Goal: Information Seeking & Learning: Learn about a topic

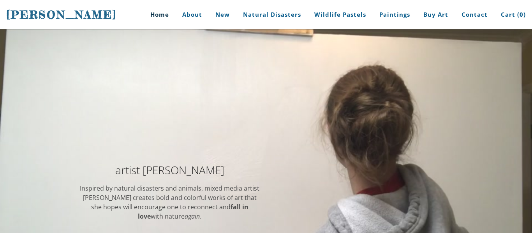
click at [196, 135] on div at bounding box center [266, 212] width 532 height 367
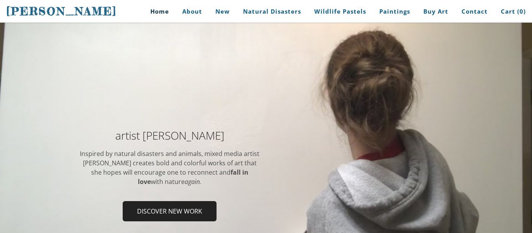
scroll to position [47, 0]
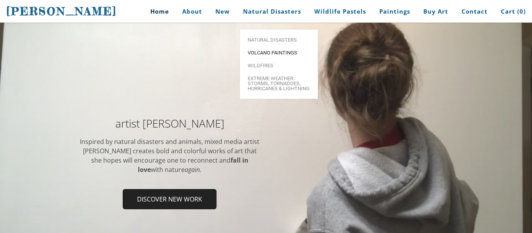
click at [275, 50] on span "Volcano paintings" at bounding box center [279, 52] width 62 height 5
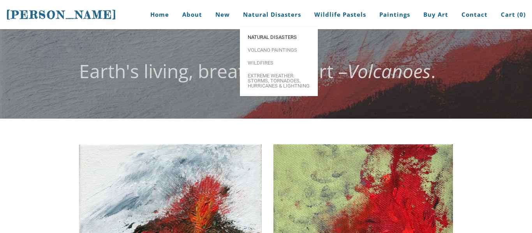
click at [256, 38] on span "Natural Disasters" at bounding box center [279, 37] width 62 height 5
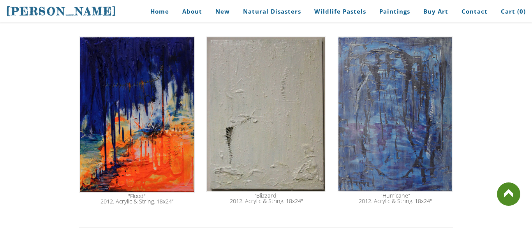
scroll to position [467, 0]
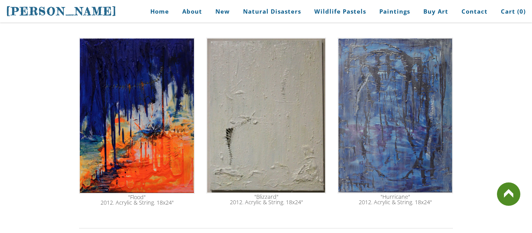
click at [106, 142] on img at bounding box center [137, 116] width 116 height 156
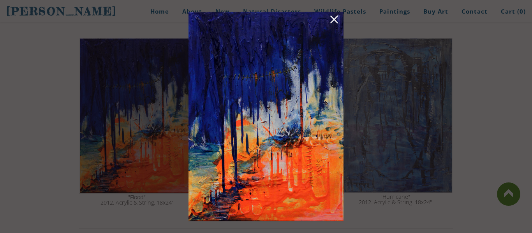
click at [395, 127] on div at bounding box center [266, 116] width 532 height 233
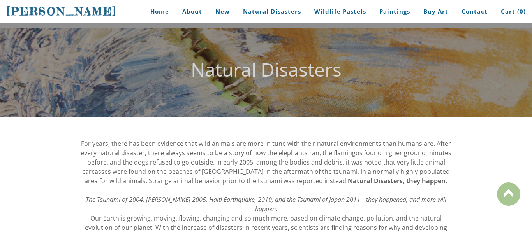
scroll to position [0, 0]
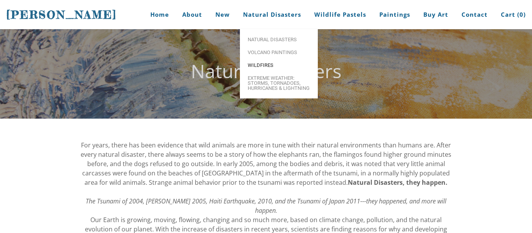
click at [262, 66] on span "Wildfires" at bounding box center [279, 65] width 62 height 5
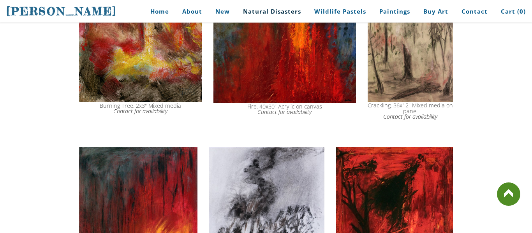
scroll to position [530, 0]
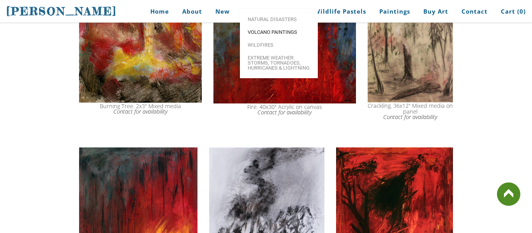
click at [260, 37] on link "Volcano paintings" at bounding box center [279, 32] width 78 height 13
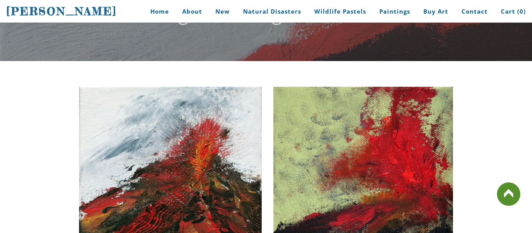
scroll to position [47, 0]
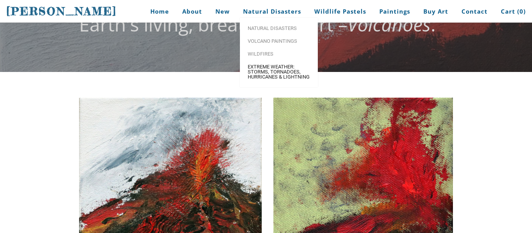
click at [254, 67] on span "Extreme Weather: Storms, Tornadoes, Hurricanes & Lightning" at bounding box center [279, 71] width 62 height 15
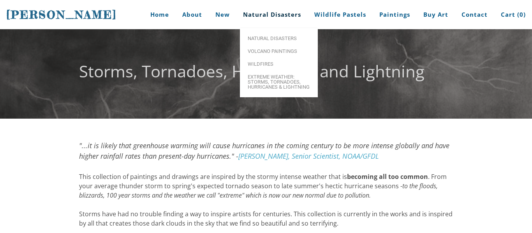
click at [262, 21] on link "Natural Disasters" at bounding box center [272, 14] width 70 height 29
click at [273, 48] on link "Volcano paintings" at bounding box center [279, 51] width 78 height 13
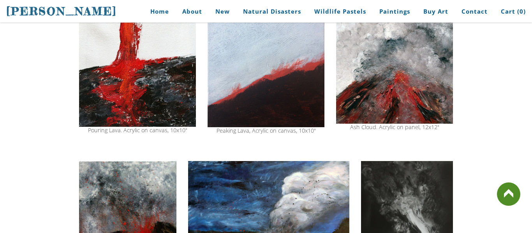
scroll to position [607, 0]
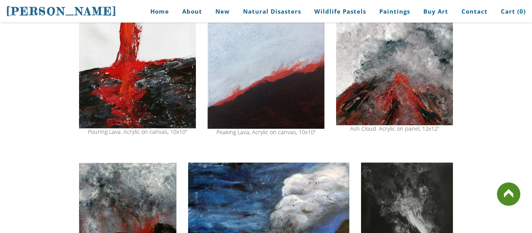
click at [382, 67] on img at bounding box center [394, 69] width 117 height 114
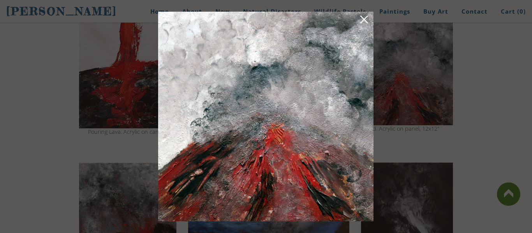
click at [215, 113] on img at bounding box center [265, 117] width 215 height 210
